Goal: Transaction & Acquisition: Subscribe to service/newsletter

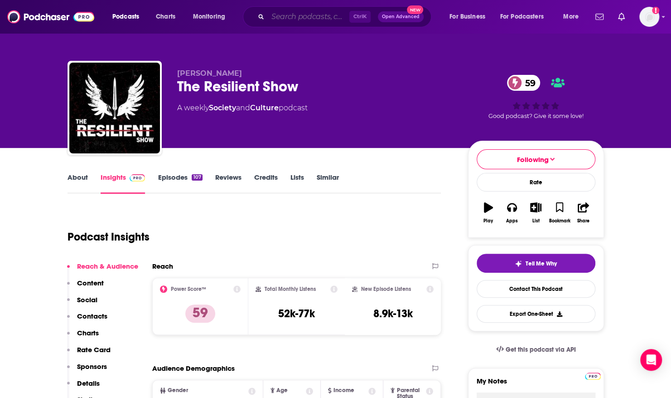
click at [286, 16] on input "Search podcasts, credits, & more..." at bounding box center [309, 17] width 82 height 15
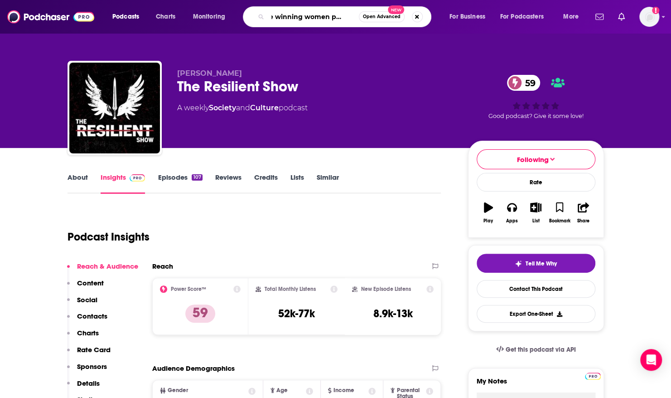
type input "the winning women podcast"
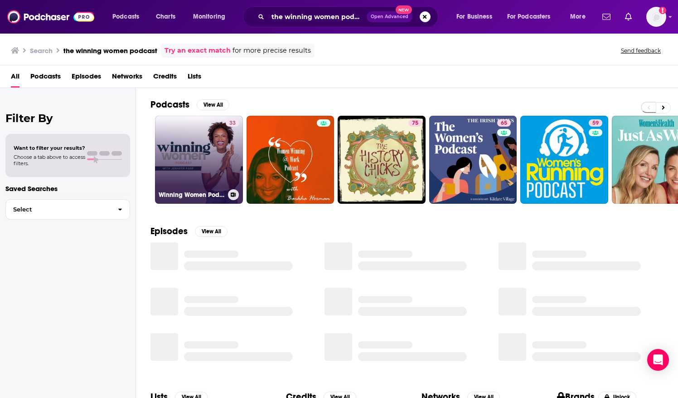
click at [209, 125] on link "33 Winning Women Podcast" at bounding box center [199, 160] width 88 height 88
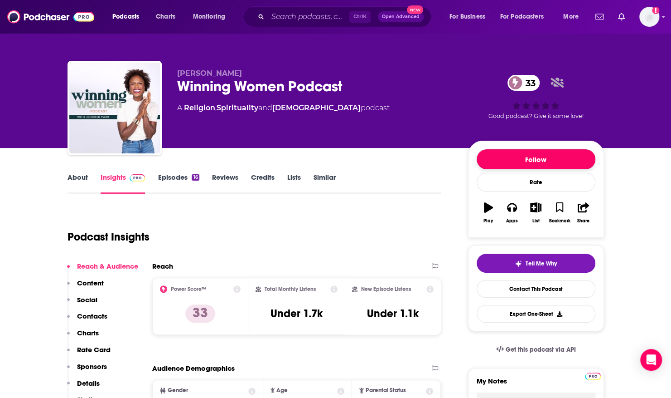
click at [554, 154] on button "Follow" at bounding box center [536, 159] width 119 height 20
click at [171, 175] on link "Episodes 16" at bounding box center [178, 183] width 41 height 21
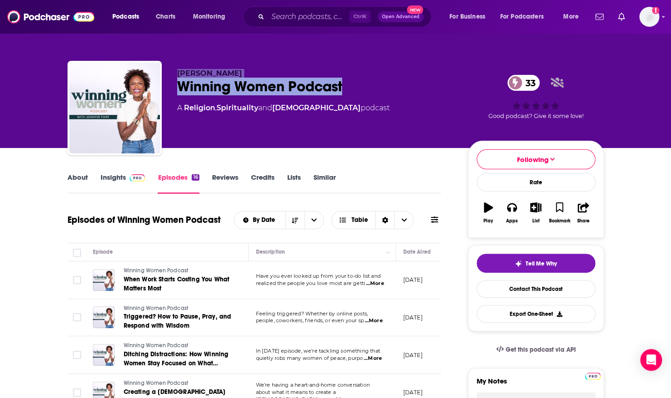
drag, startPoint x: 304, startPoint y: 81, endPoint x: 172, endPoint y: 70, distance: 131.9
click at [172, 70] on div "[PERSON_NAME] Winning Women Podcast 33 A Religion , Spirituality and [DEMOGRAPH…" at bounding box center [336, 110] width 537 height 98
copy div "[PERSON_NAME] Winning Women Podcast"
